Goal: Transaction & Acquisition: Subscribe to service/newsletter

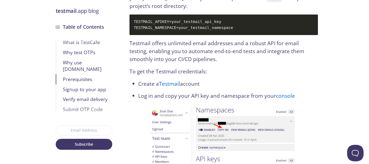
scroll to position [755, 0]
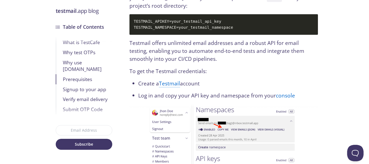
click at [168, 79] on link "Testmail" at bounding box center [169, 83] width 21 height 8
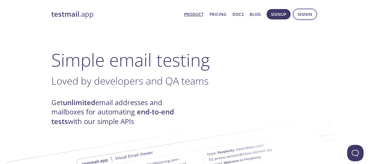
click at [303, 16] on span "Signin" at bounding box center [305, 14] width 14 height 7
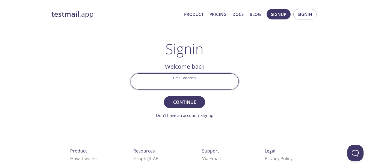
click at [151, 83] on input "Email Address" at bounding box center [185, 81] width 108 height 16
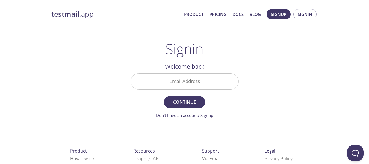
click at [192, 115] on link "Don't have an account? Signup" at bounding box center [184, 114] width 57 height 5
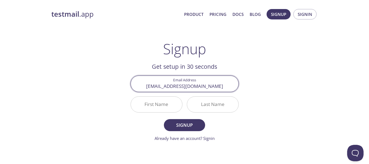
type input "sdada@gmail.com"
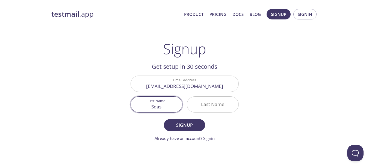
type input "Sdas"
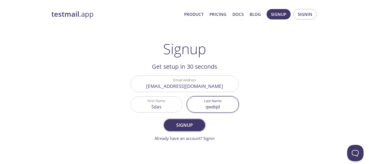
type input "qwdqd"
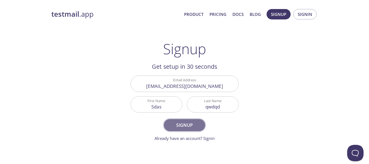
click at [187, 124] on span "Signup" at bounding box center [184, 125] width 29 height 8
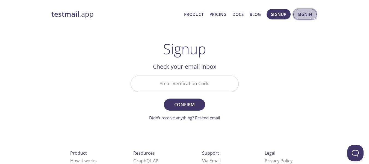
click at [302, 14] on span "Signin" at bounding box center [305, 14] width 14 height 7
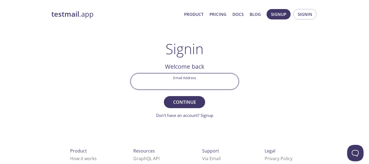
click at [196, 78] on input "Email Address" at bounding box center [185, 81] width 108 height 16
type input "accounts@jconstrotech.com"
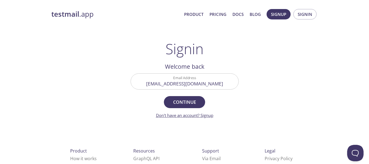
click at [199, 113] on link "Don't have an account? Signup" at bounding box center [184, 114] width 57 height 5
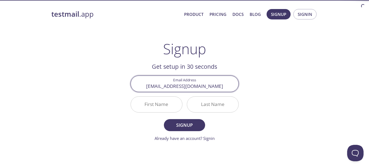
type input "accounts@jconstrotech.com"
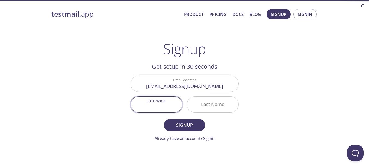
click at [158, 100] on input "First Name" at bounding box center [156, 104] width 51 height 16
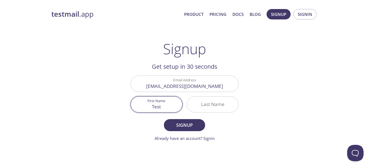
type input "Test"
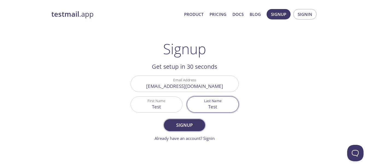
type input "Test"
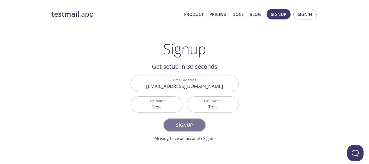
click at [183, 122] on span "Signup" at bounding box center [184, 125] width 29 height 8
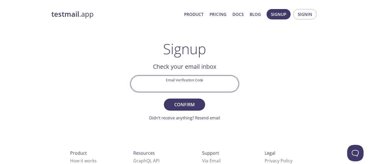
click at [183, 84] on input "Email Verification Code" at bounding box center [185, 84] width 108 height 16
